Goal: Task Accomplishment & Management: Manage account settings

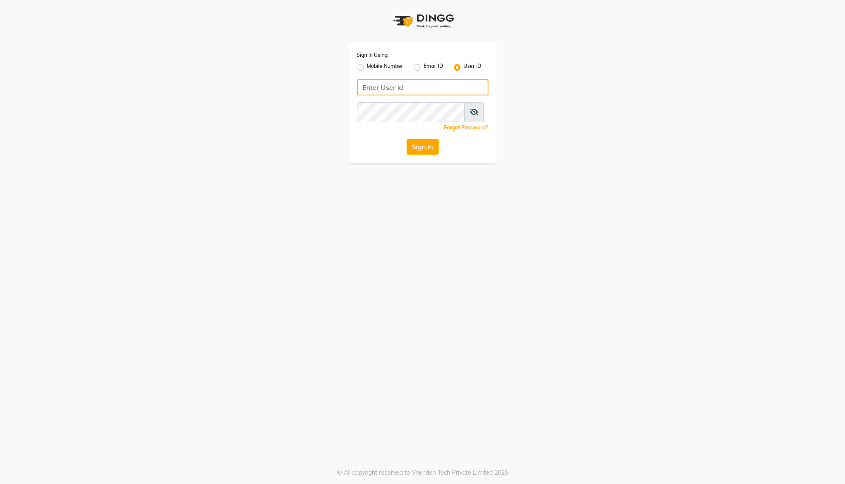
click at [379, 96] on input "Username" at bounding box center [423, 87] width 132 height 16
type input "arsp"
click at [414, 155] on button "Sign In" at bounding box center [423, 147] width 32 height 16
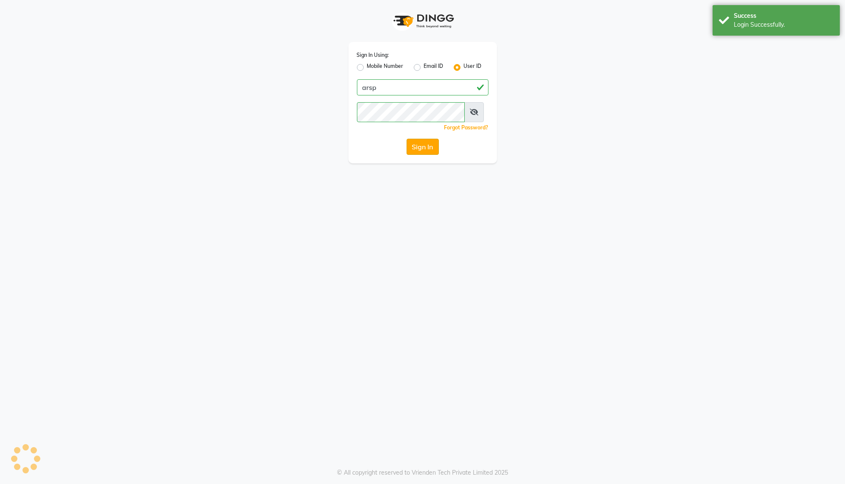
select select "103"
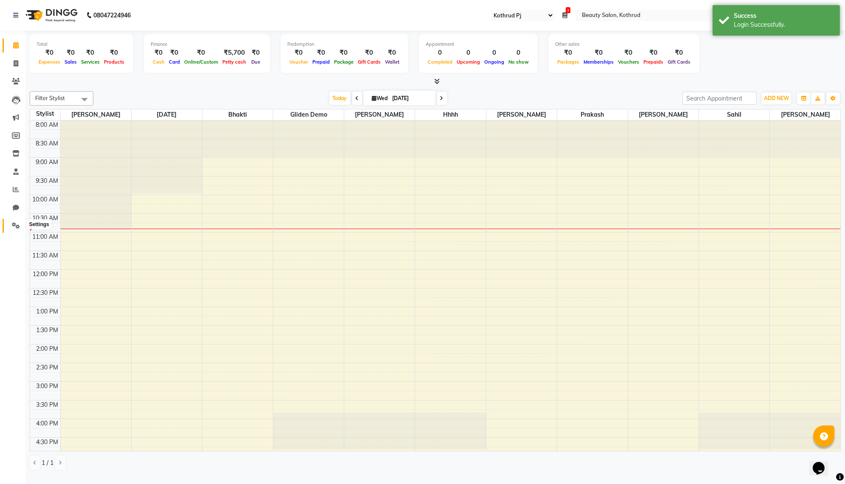
click at [14, 225] on icon at bounding box center [16, 225] width 8 height 6
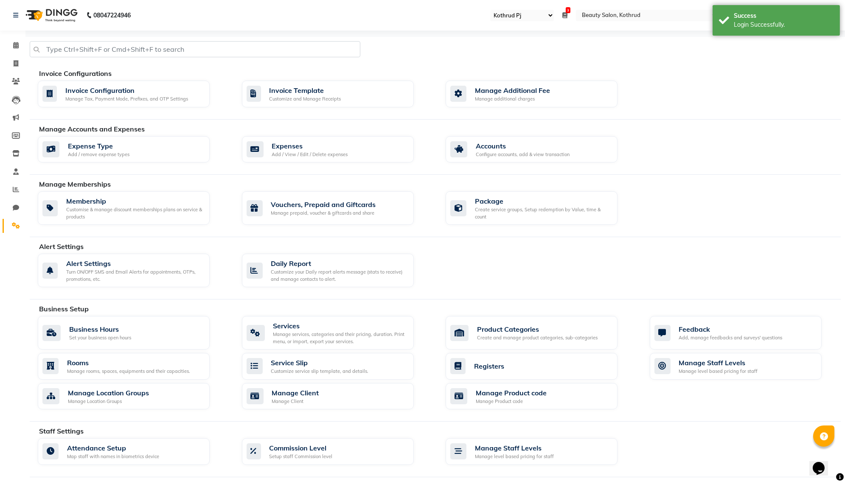
scroll to position [158, 0]
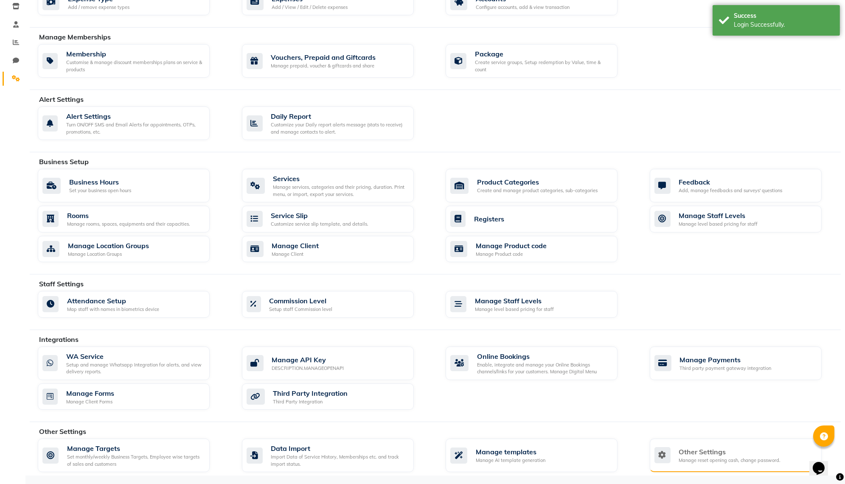
click at [730, 458] on div "Manage reset opening cash, change password." at bounding box center [730, 460] width 102 height 7
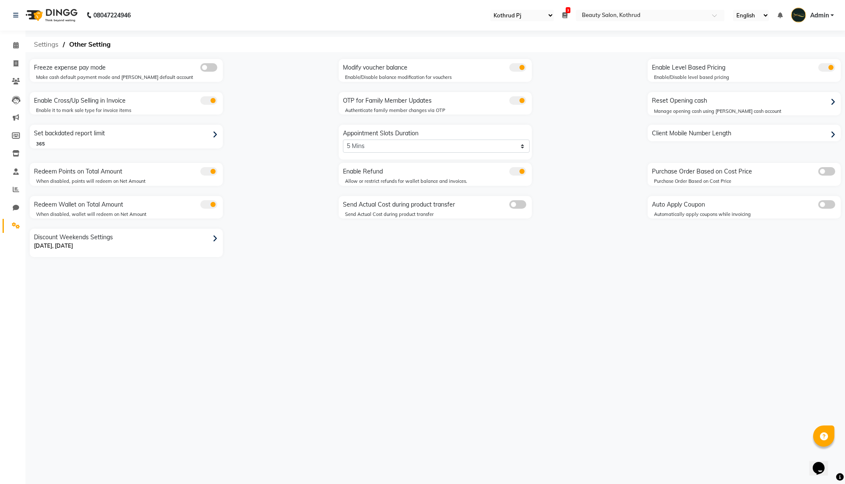
click at [48, 42] on span "Settings" at bounding box center [46, 44] width 33 height 15
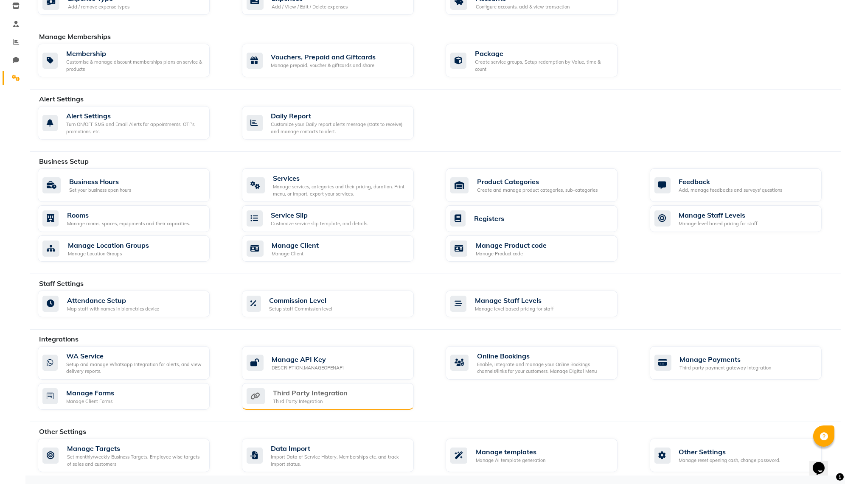
scroll to position [158, 0]
click at [526, 368] on div "Enable, integrate and manage your Online Bookings channels/links for your custo…" at bounding box center [544, 368] width 134 height 14
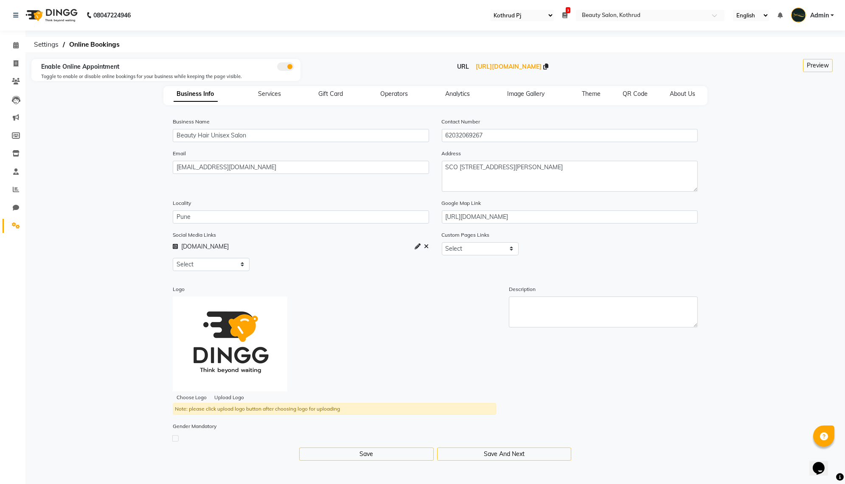
click at [607, 322] on div "Social Media Links [DOMAIN_NAME] Select Facebook Instagram Linkedin Twitter Wha…" at bounding box center [435, 327] width 807 height 192
click at [352, 323] on div "Social Media Links [DOMAIN_NAME] Select Facebook Instagram Linkedin Twitter Wha…" at bounding box center [435, 327] width 807 height 192
